Goal: Communication & Community: Ask a question

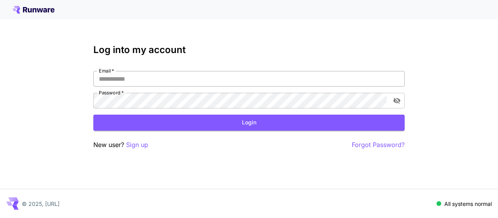
drag, startPoint x: 0, startPoint y: 0, endPoint x: 261, endPoint y: 81, distance: 272.7
click at [261, 81] on input "Email   *" at bounding box center [249, 79] width 312 height 16
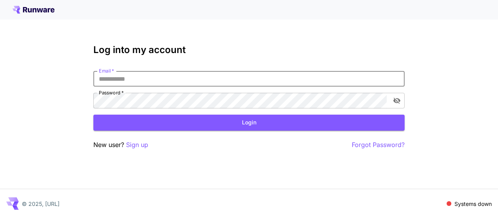
type input "**********"
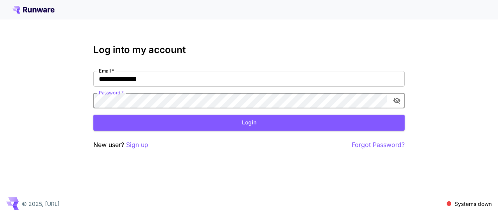
click button "Login" at bounding box center [249, 122] width 312 height 16
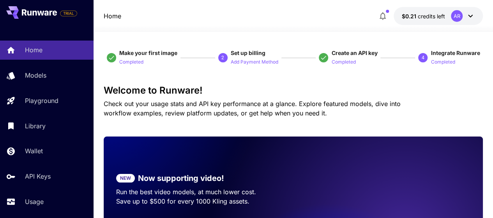
click at [474, 16] on icon at bounding box center [469, 15] width 9 height 9
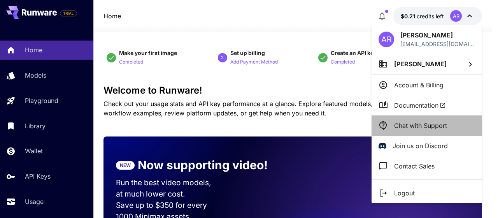
click at [415, 129] on p "Chat with Support" at bounding box center [421, 125] width 53 height 9
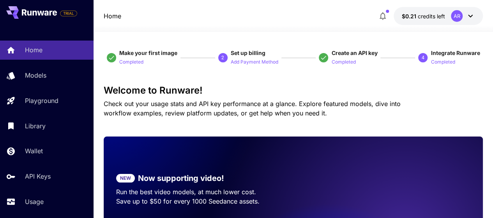
click at [469, 15] on icon at bounding box center [469, 15] width 9 height 9
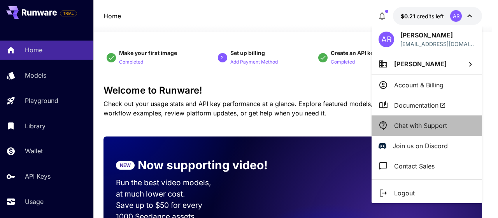
click at [426, 128] on p "Chat with Support" at bounding box center [421, 125] width 53 height 9
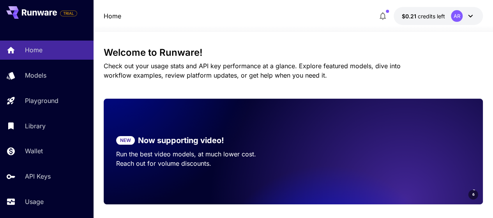
scroll to position [14, 0]
